Goal: Information Seeking & Learning: Learn about a topic

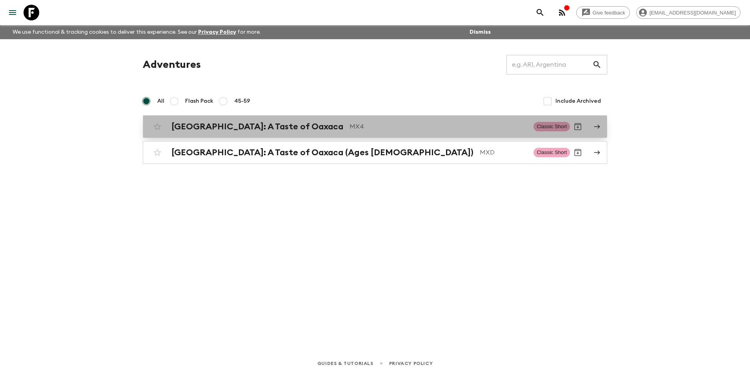
click at [246, 122] on h2 "[GEOGRAPHIC_DATA]: A Taste of Oaxaca" at bounding box center [257, 127] width 172 height 10
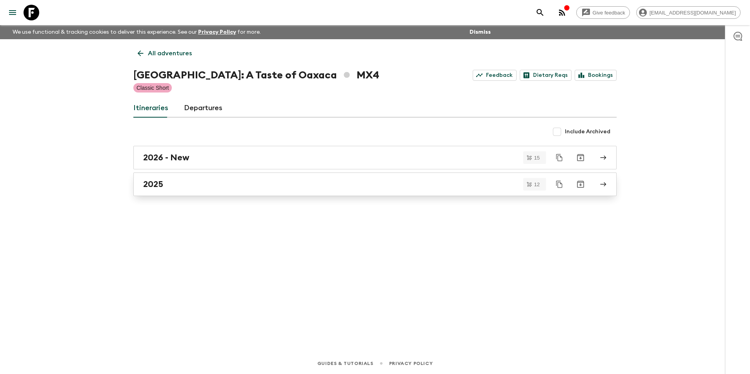
click at [242, 189] on div "2025" at bounding box center [367, 184] width 449 height 10
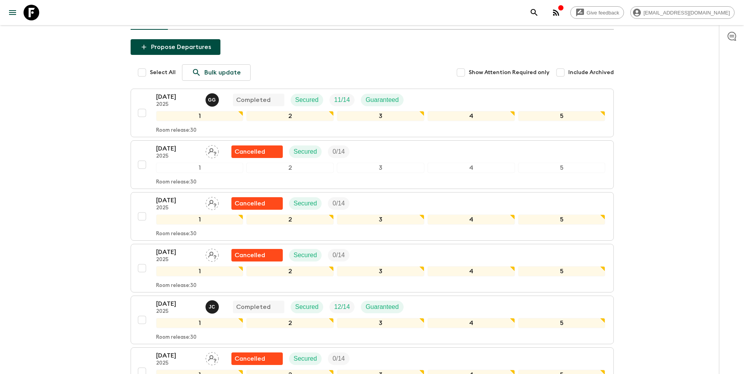
scroll to position [39, 0]
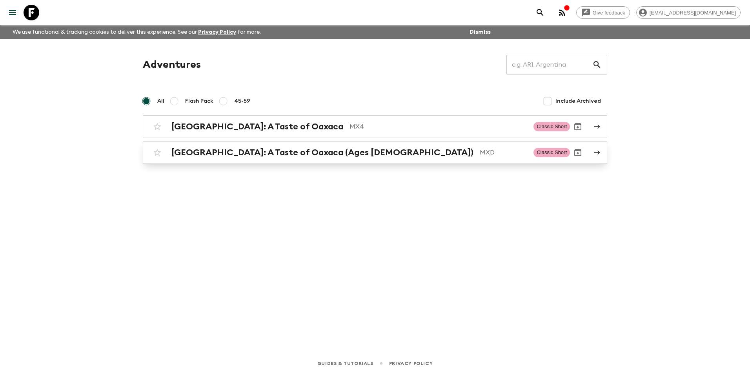
click at [227, 148] on h2 "[GEOGRAPHIC_DATA]: A Taste of Oaxaca (Ages [DEMOGRAPHIC_DATA])" at bounding box center [322, 152] width 302 height 10
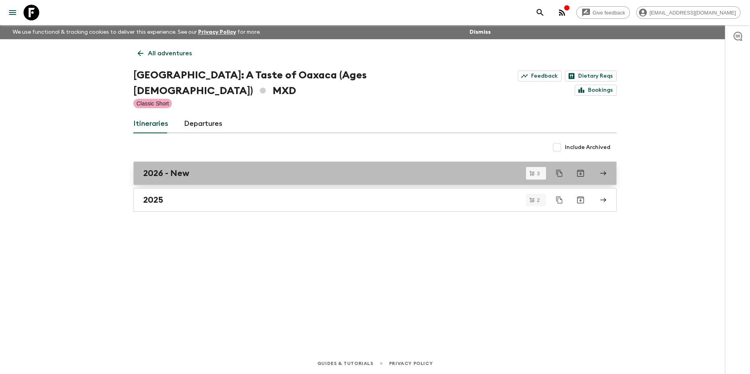
click at [212, 168] on div "2026 - New" at bounding box center [367, 173] width 449 height 10
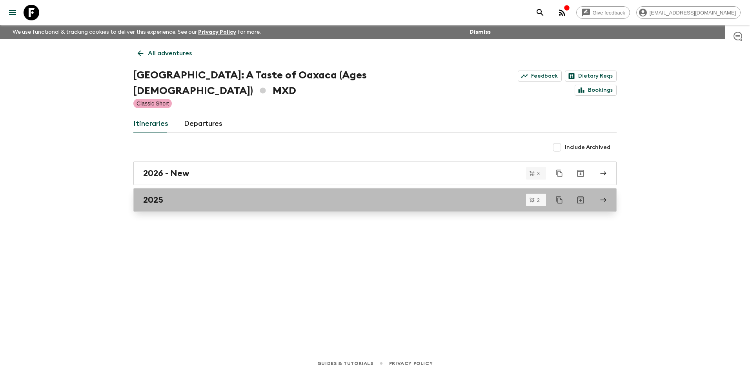
click at [262, 188] on link "2025" at bounding box center [374, 200] width 483 height 24
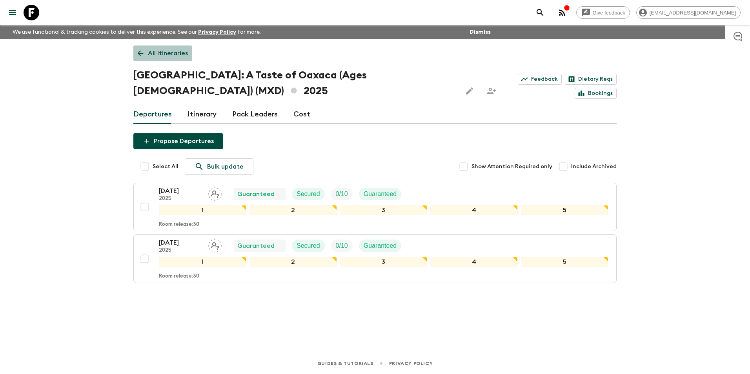
click at [139, 53] on icon at bounding box center [141, 54] width 6 height 6
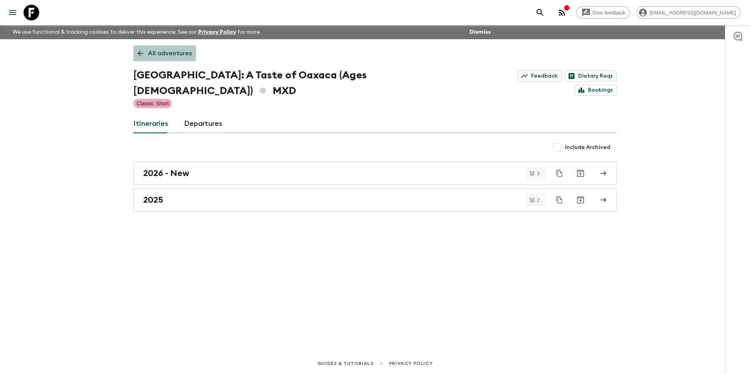
click at [139, 53] on icon at bounding box center [141, 54] width 6 height 6
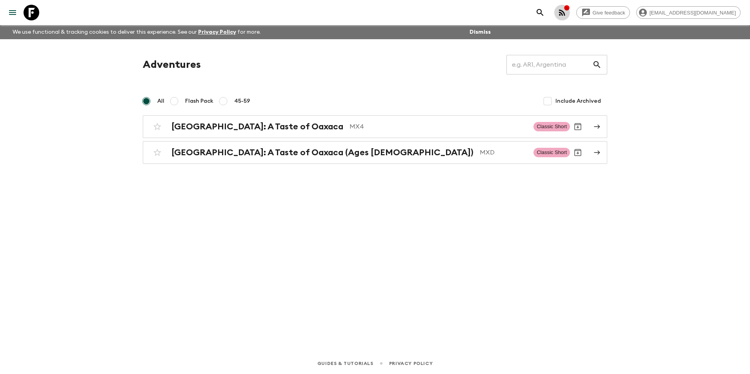
click at [570, 12] on div "button" at bounding box center [567, 9] width 6 height 8
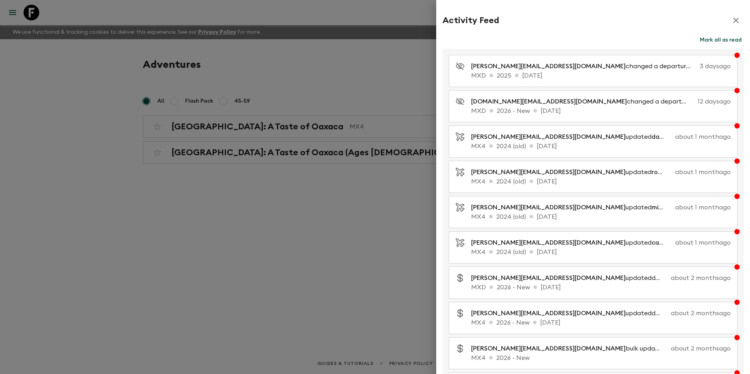
click at [338, 247] on div at bounding box center [375, 187] width 750 height 374
